Goal: Task Accomplishment & Management: Manage account settings

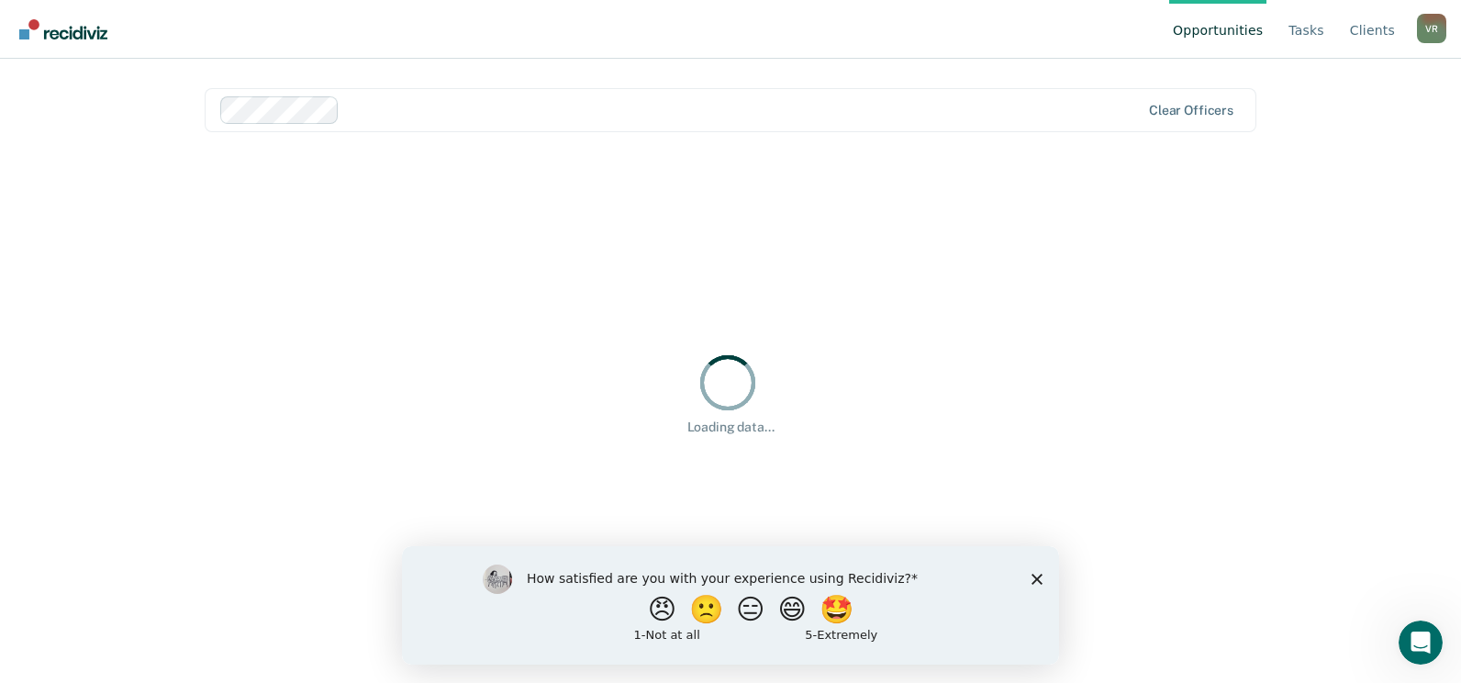
click at [1035, 580] on polygon "Close survey" at bounding box center [1037, 578] width 11 height 11
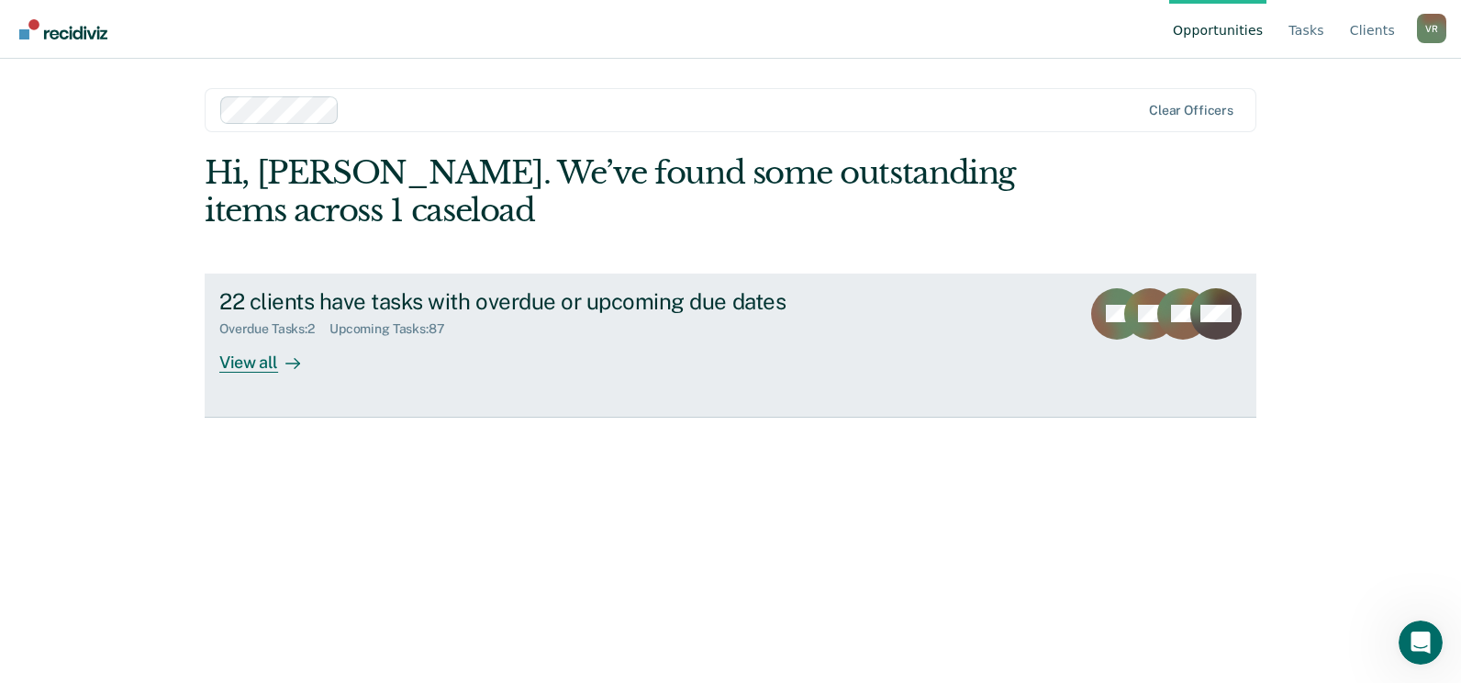
click at [263, 364] on div "View all" at bounding box center [270, 355] width 103 height 36
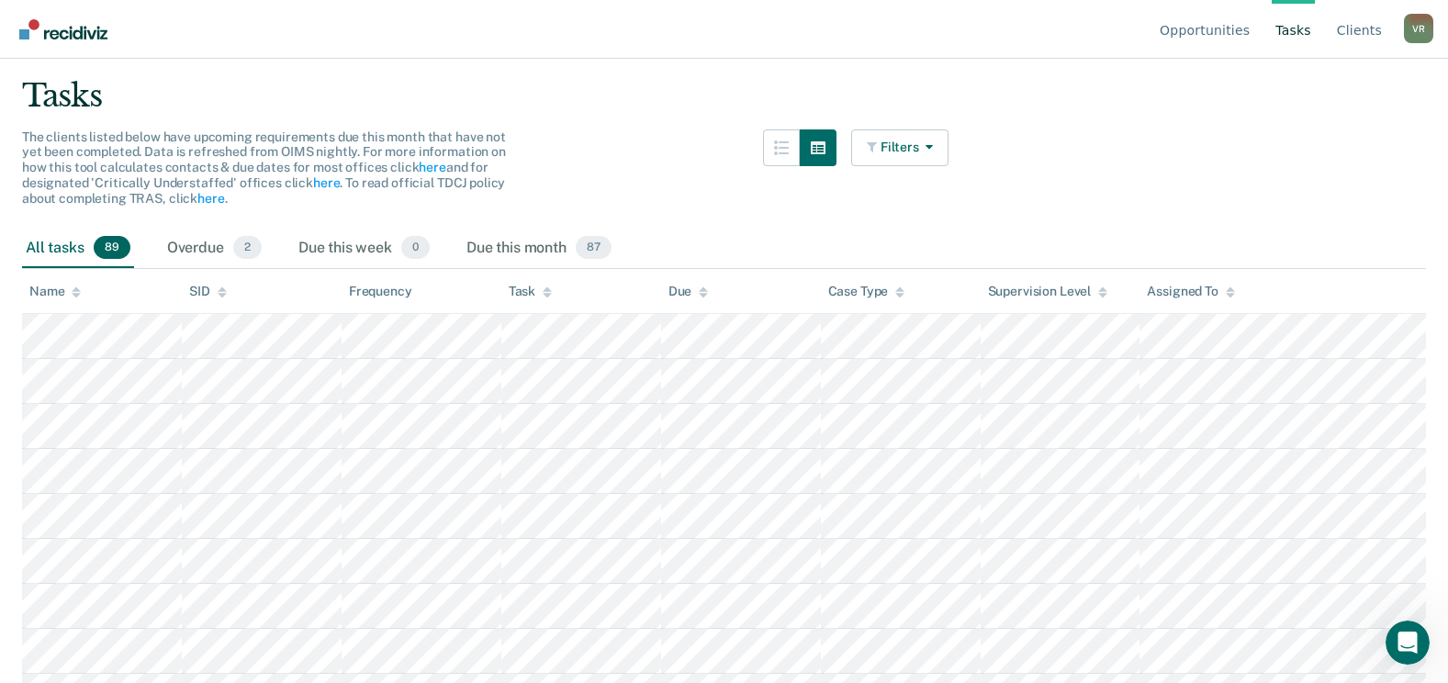
scroll to position [184, 0]
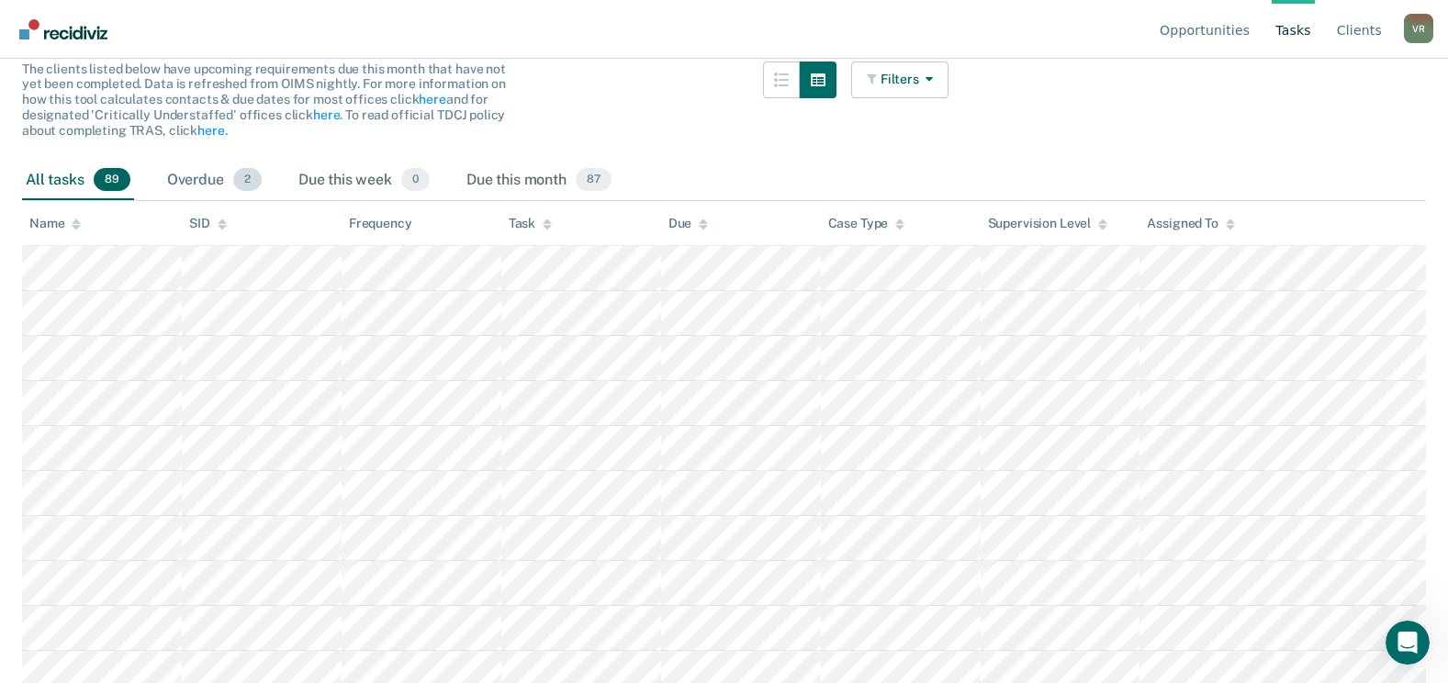
click at [211, 177] on div "Overdue 2" at bounding box center [214, 181] width 102 height 40
